Goal: Transaction & Acquisition: Purchase product/service

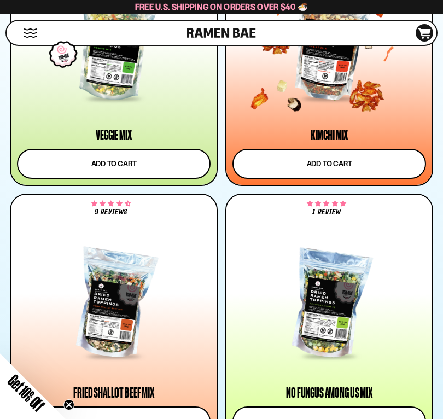
scroll to position [1094, 0]
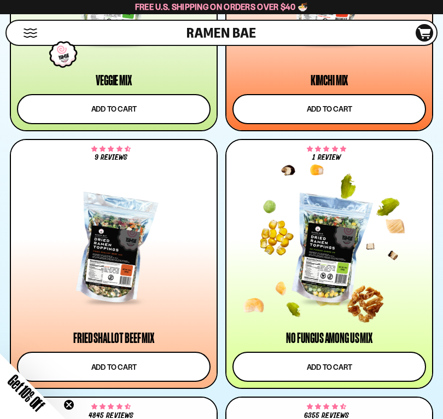
click at [339, 246] on div at bounding box center [329, 249] width 194 height 107
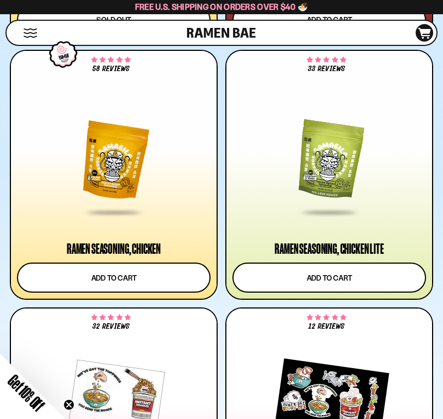
scroll to position [2785, 0]
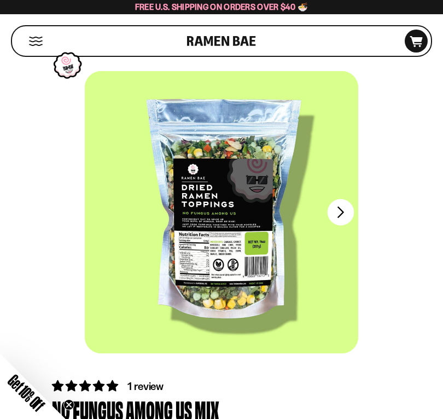
click at [336, 214] on button "FADCB6FD-DFAB-4417-9F21-029242090B77" at bounding box center [341, 212] width 26 height 26
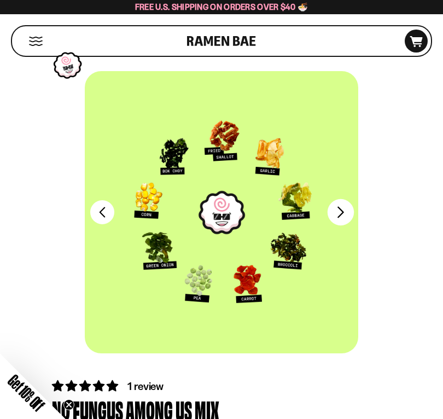
click at [336, 212] on button "FADCB6FD-DFAB-4417-9F21-029242090B77" at bounding box center [341, 212] width 26 height 26
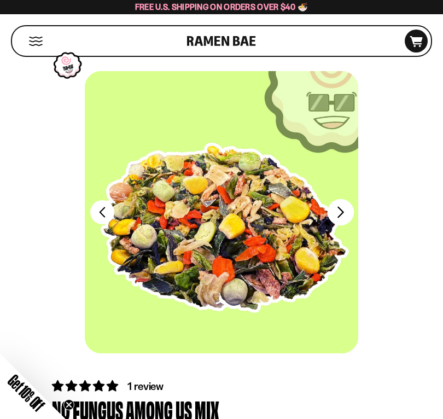
click at [336, 212] on button "FADCB6FD-DFAB-4417-9F21-029242090B77" at bounding box center [341, 212] width 26 height 26
